Goal: Task Accomplishment & Management: Manage account settings

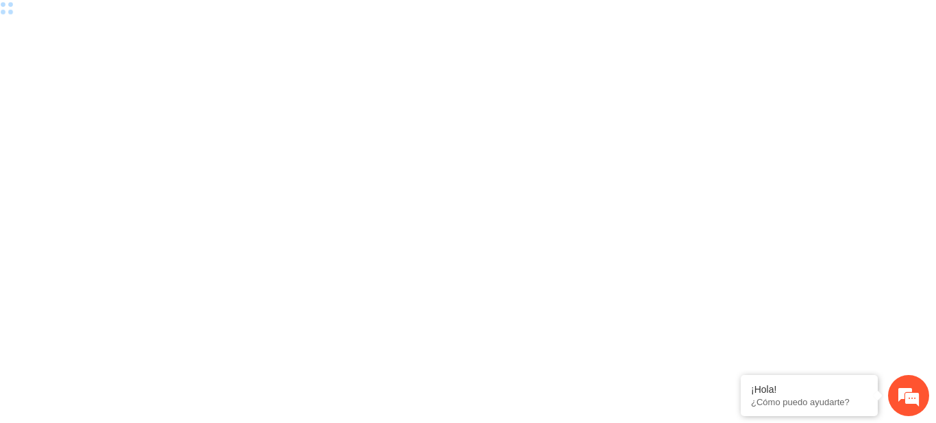
click at [690, 12] on div at bounding box center [468, 211] width 936 height 423
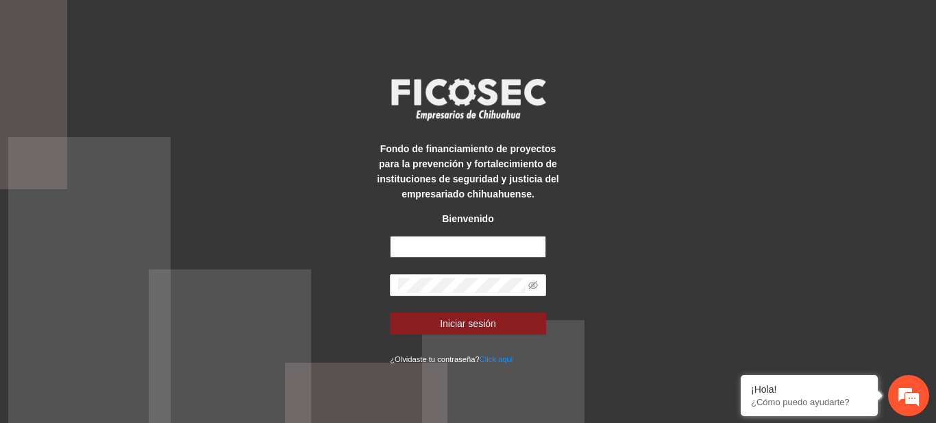
type input "**********"
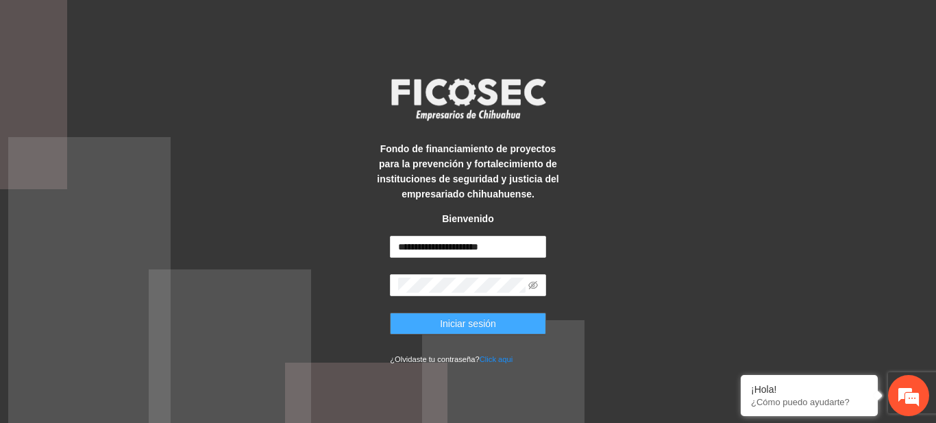
click at [517, 326] on button "Iniciar sesión" at bounding box center [468, 324] width 156 height 22
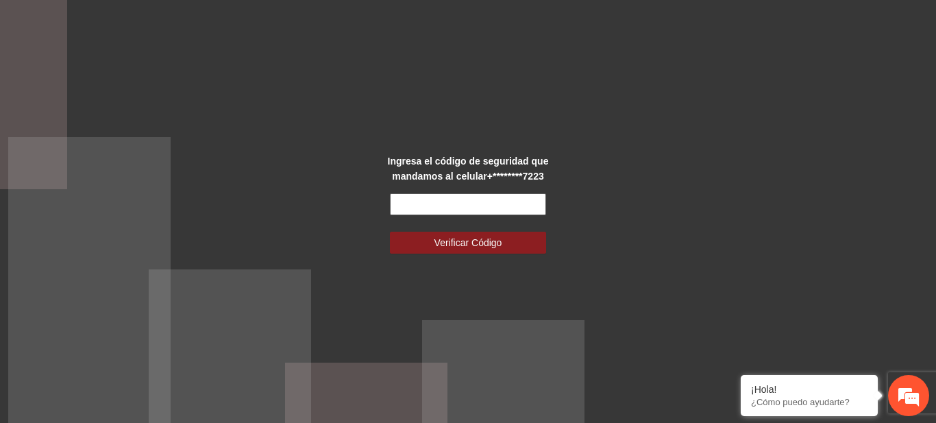
click at [470, 199] on input "text" at bounding box center [468, 204] width 156 height 22
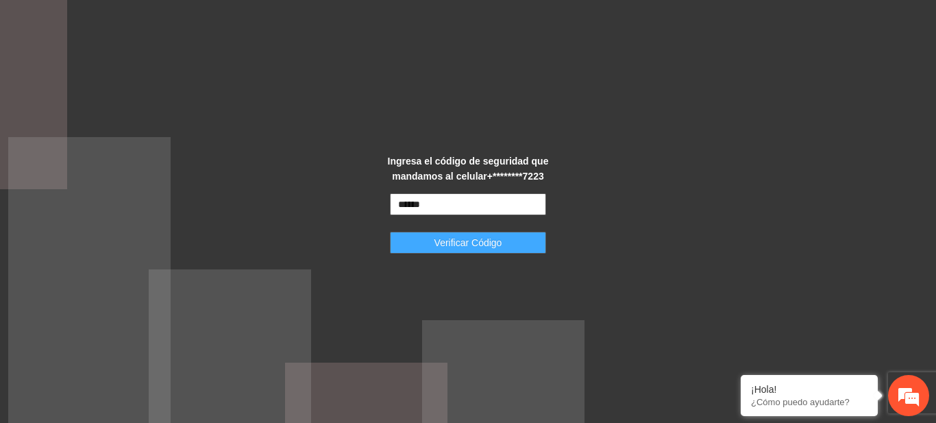
type input "******"
click at [450, 236] on span "Verificar Código" at bounding box center [469, 242] width 68 height 15
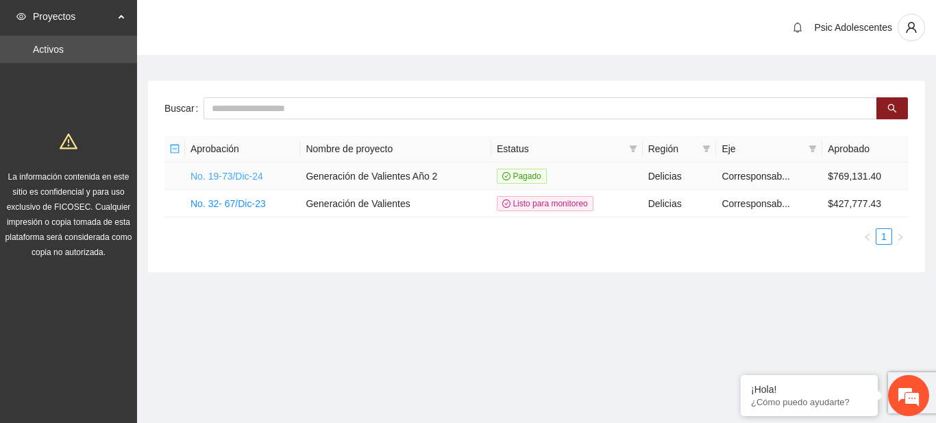
click at [255, 174] on link "No. 19-73/Dic-24" at bounding box center [227, 176] width 73 height 11
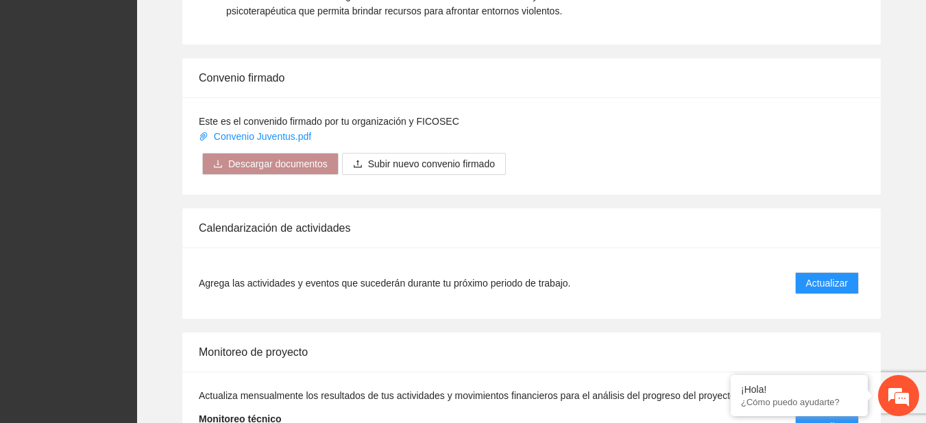
scroll to position [1076, 0]
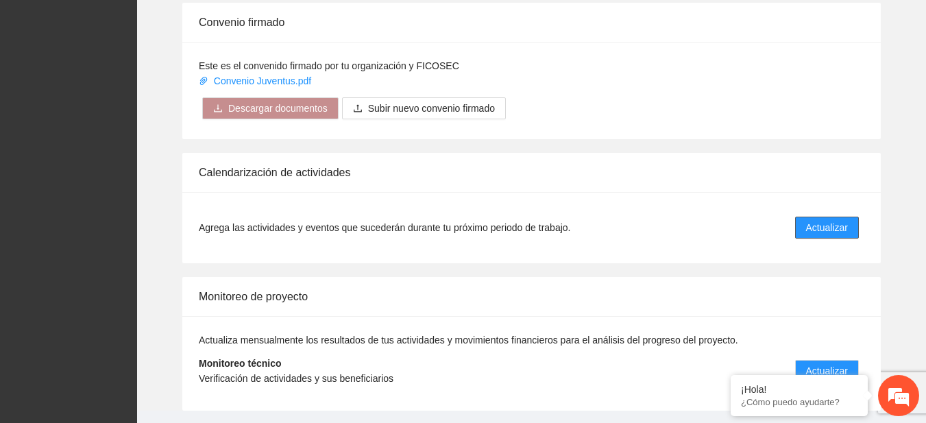
click at [827, 222] on span "Actualizar" at bounding box center [827, 227] width 42 height 15
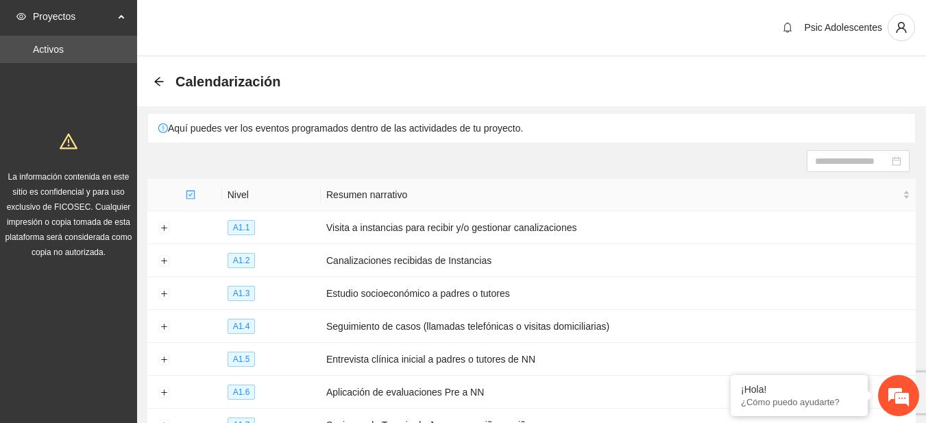
scroll to position [221, 0]
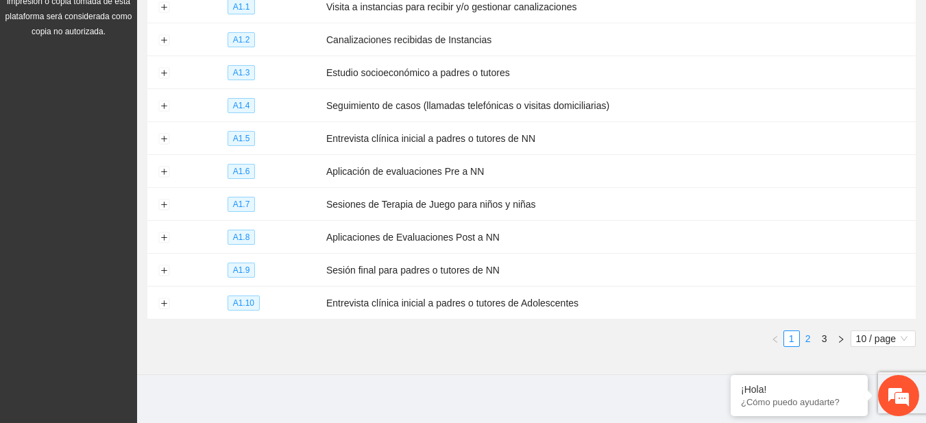
click at [810, 334] on link "2" at bounding box center [808, 338] width 15 height 15
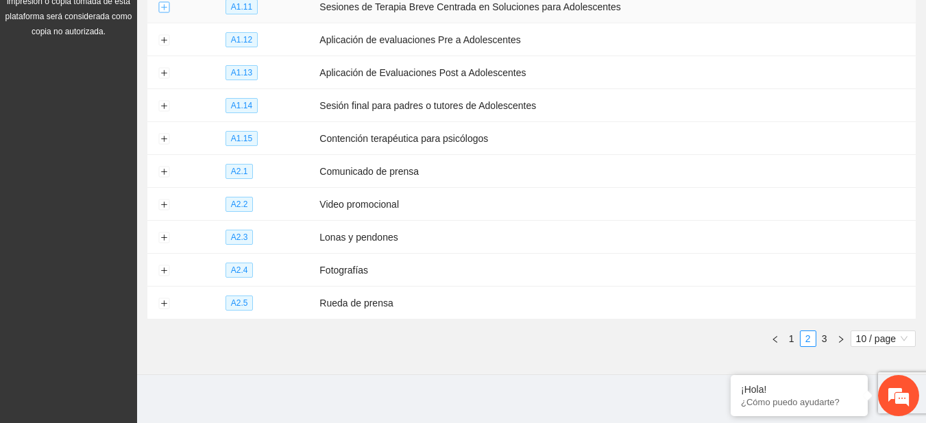
click at [166, 8] on button "Expand row" at bounding box center [163, 7] width 11 height 11
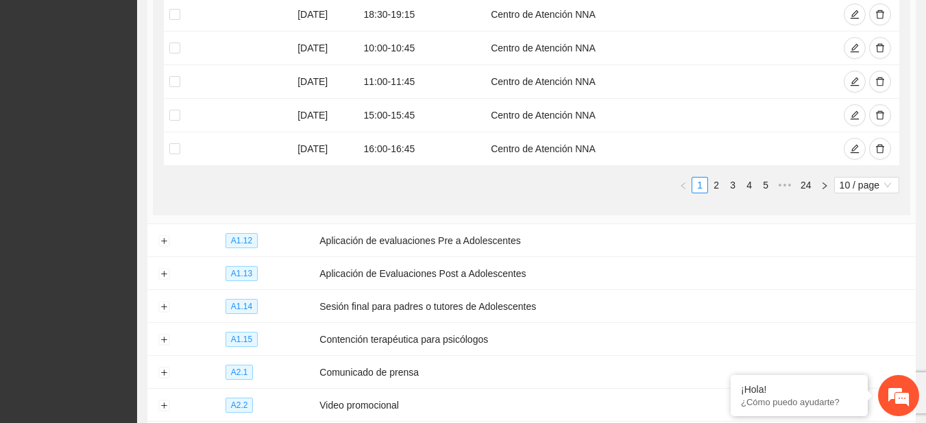
scroll to position [635, 0]
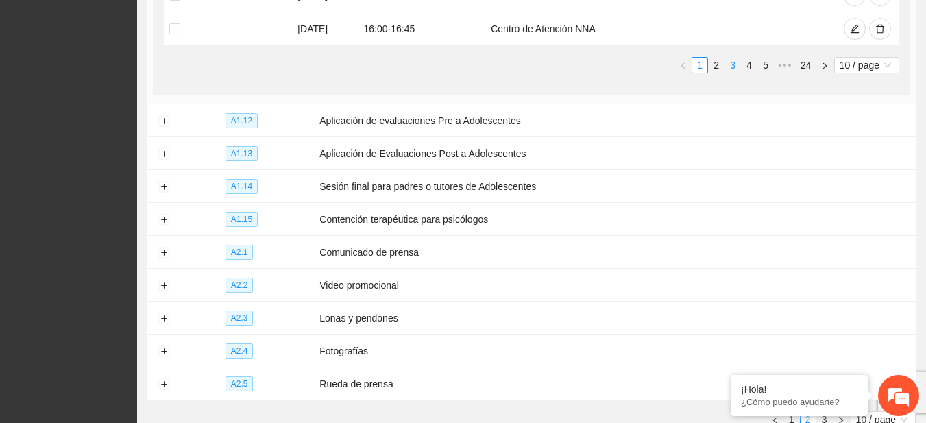
click at [725, 67] on li "3" at bounding box center [733, 65] width 16 height 16
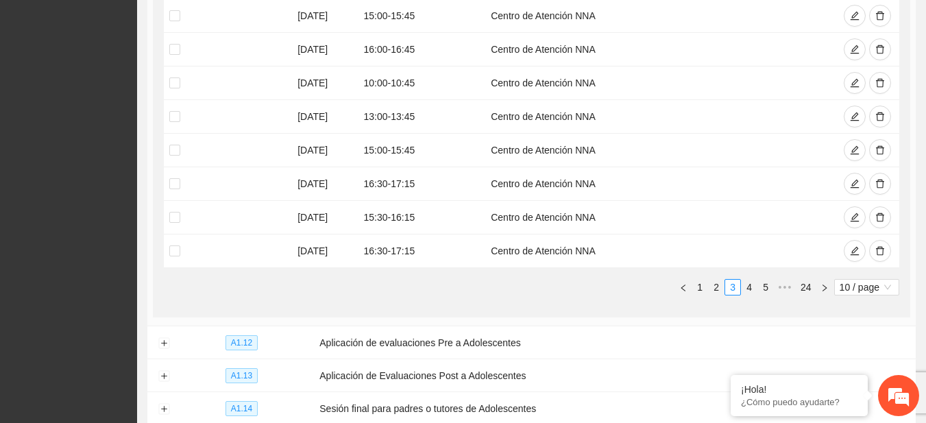
scroll to position [428, 0]
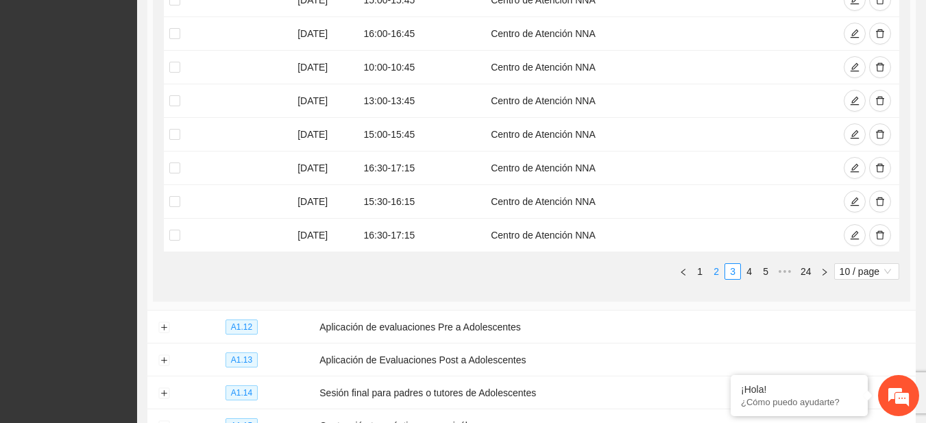
click at [712, 267] on link "2" at bounding box center [716, 271] width 15 height 15
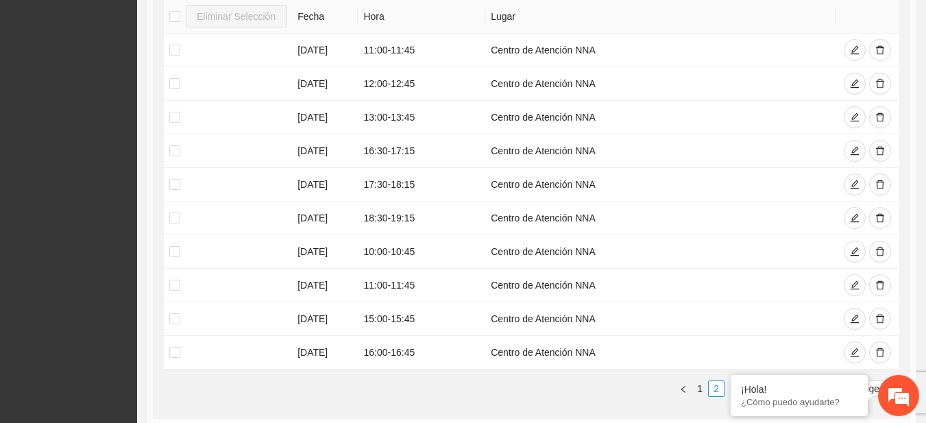
scroll to position [299, 0]
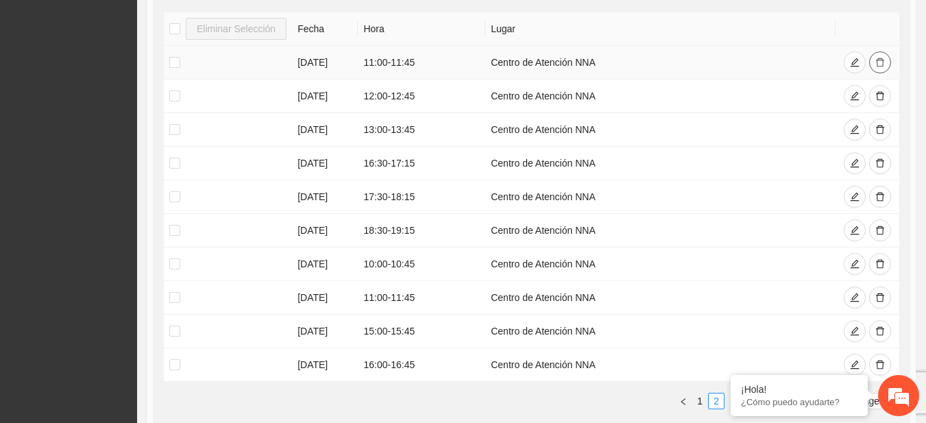
click at [873, 64] on button "button" at bounding box center [880, 62] width 22 height 22
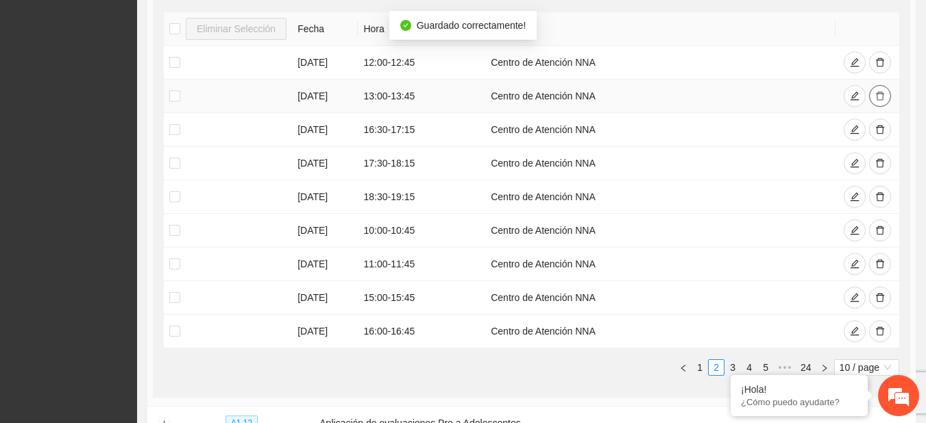
click at [884, 95] on icon "delete" at bounding box center [880, 96] width 10 height 10
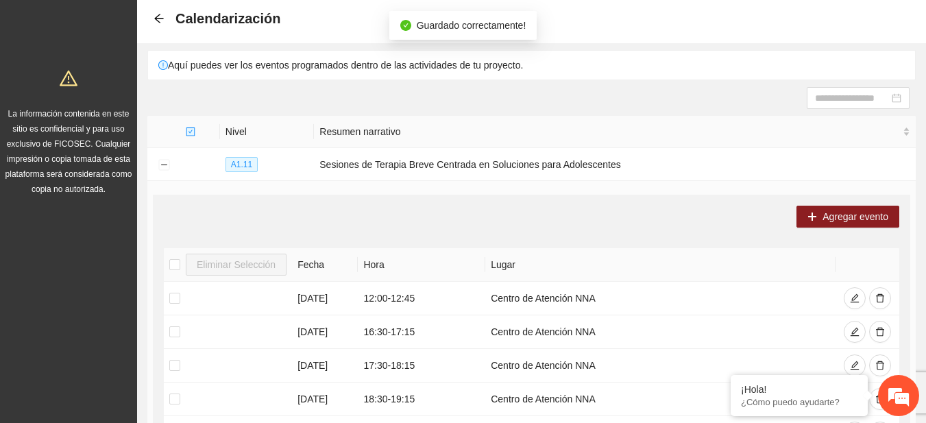
scroll to position [0, 0]
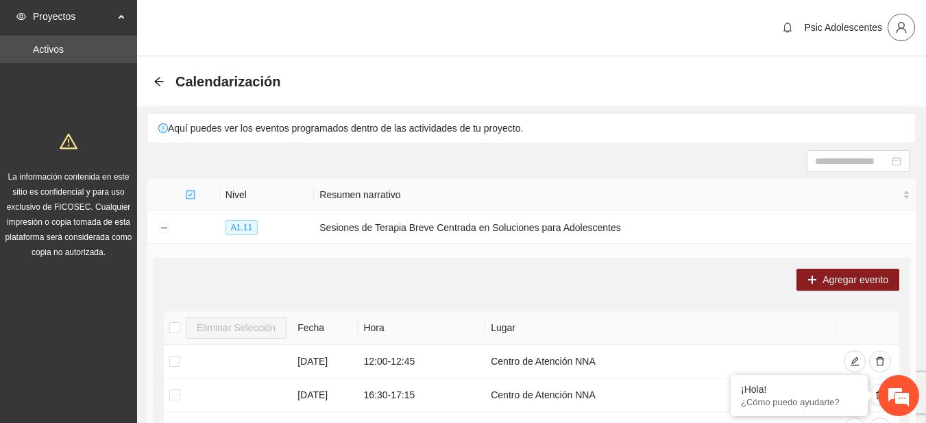
click at [891, 32] on span "user" at bounding box center [902, 27] width 26 height 12
click at [873, 72] on span "Cerrar sesión" at bounding box center [866, 79] width 86 height 15
click at [873, 72] on div "Calendarización" at bounding box center [532, 81] width 756 height 27
